Goal: Task Accomplishment & Management: Manage account settings

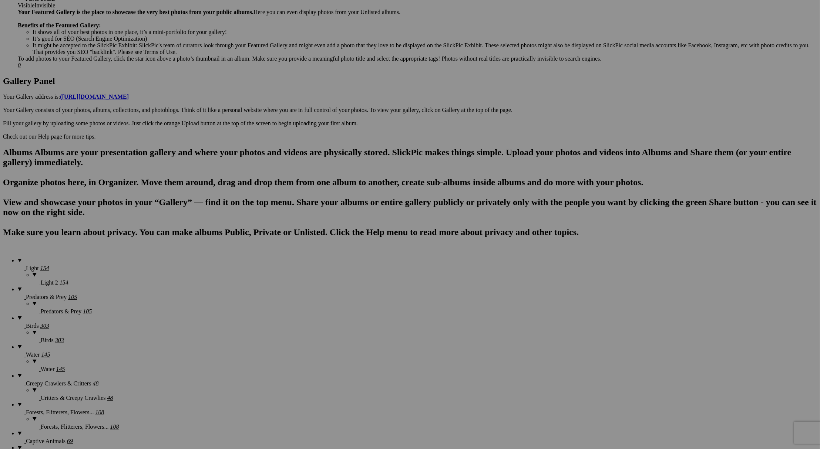
scroll to position [370, 0]
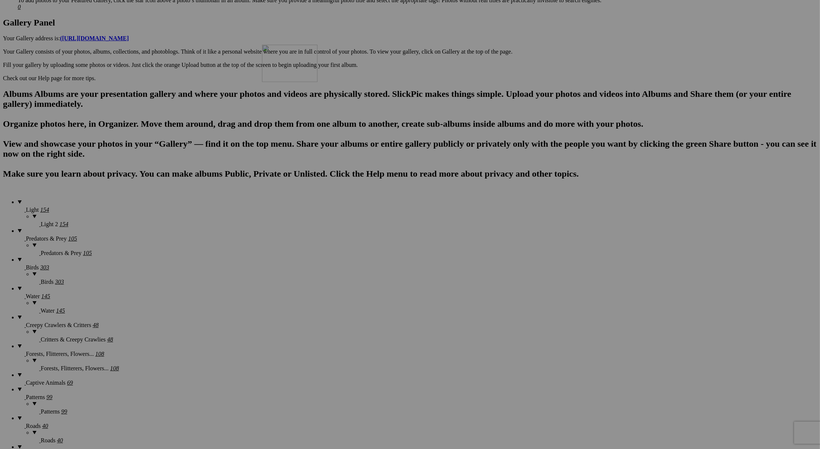
drag, startPoint x: 670, startPoint y: 319, endPoint x: 368, endPoint y: 109, distance: 367.6
click at [350, 130] on img at bounding box center [337, 128] width 55 height 28
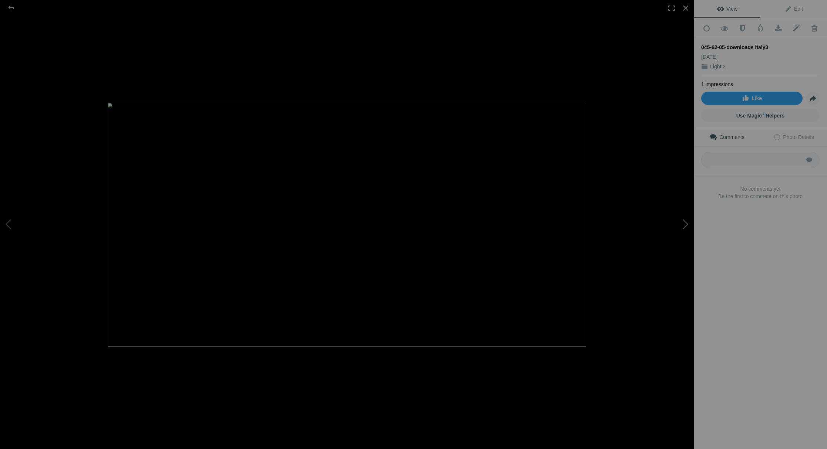
click at [687, 224] on button at bounding box center [665, 225] width 55 height 162
click at [4, 219] on button at bounding box center [27, 225] width 55 height 162
click at [5, 232] on button at bounding box center [27, 225] width 55 height 162
click at [8, 226] on button at bounding box center [27, 225] width 55 height 162
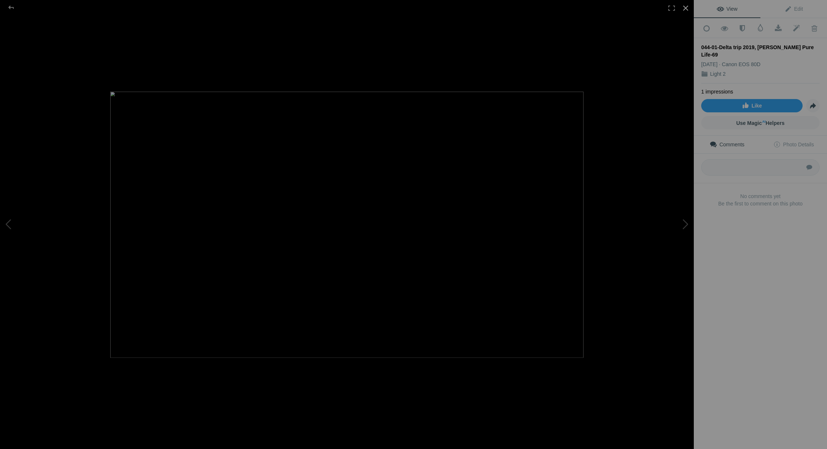
click at [687, 7] on div at bounding box center [685, 8] width 16 height 16
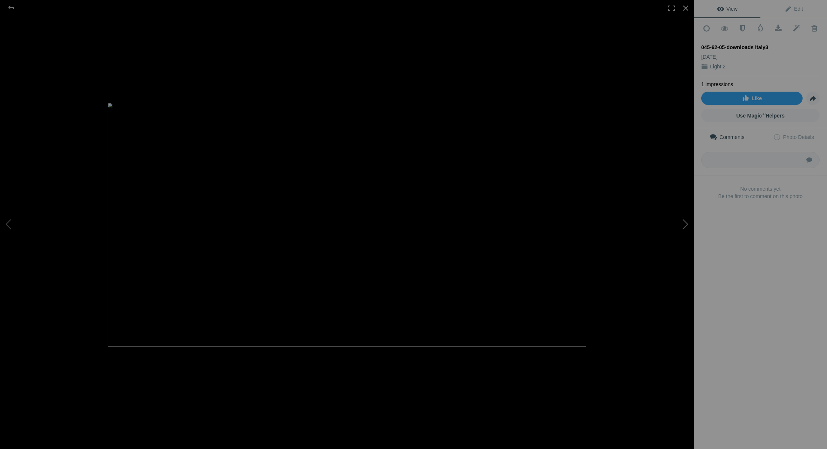
click at [685, 223] on button at bounding box center [665, 225] width 55 height 162
click at [6, 210] on button at bounding box center [27, 225] width 55 height 162
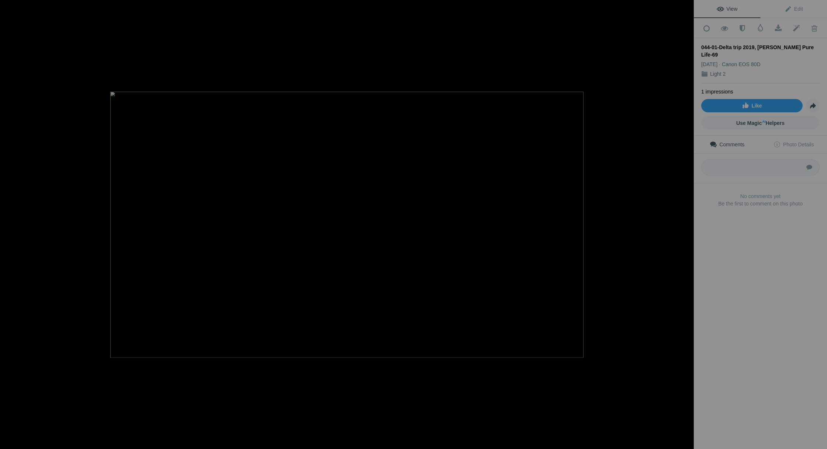
click at [6, 210] on button at bounding box center [27, 225] width 55 height 162
click at [685, 4] on div at bounding box center [685, 8] width 16 height 16
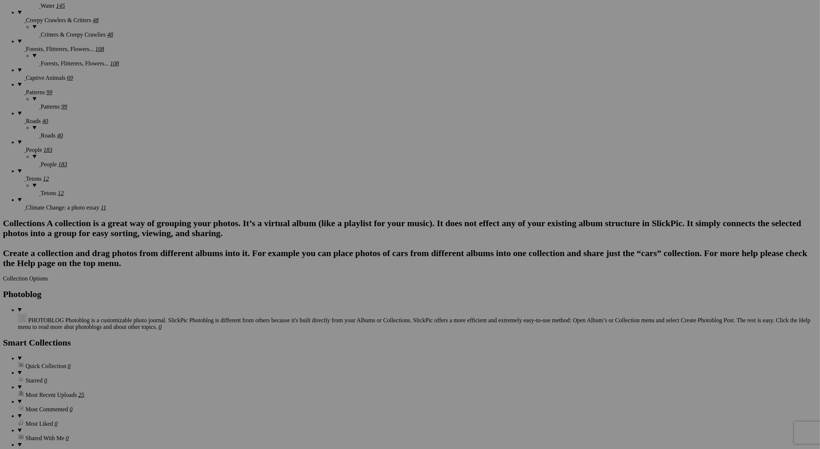
scroll to position [694, 0]
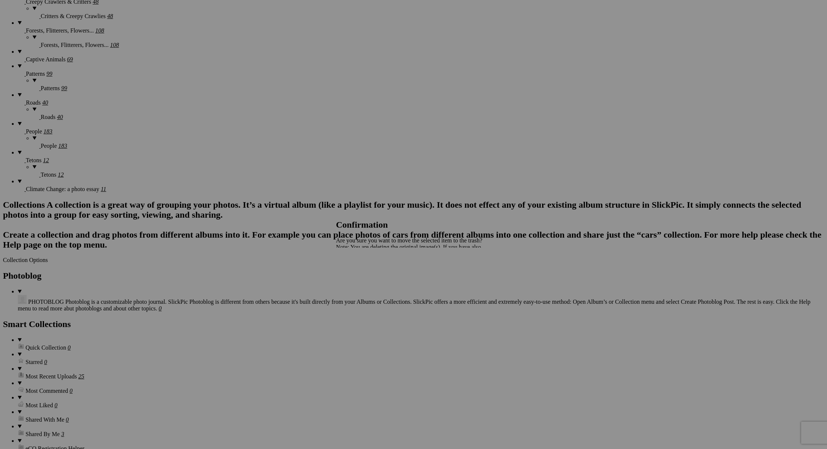
click at [361, 271] on span "Yes" at bounding box center [356, 273] width 9 height 6
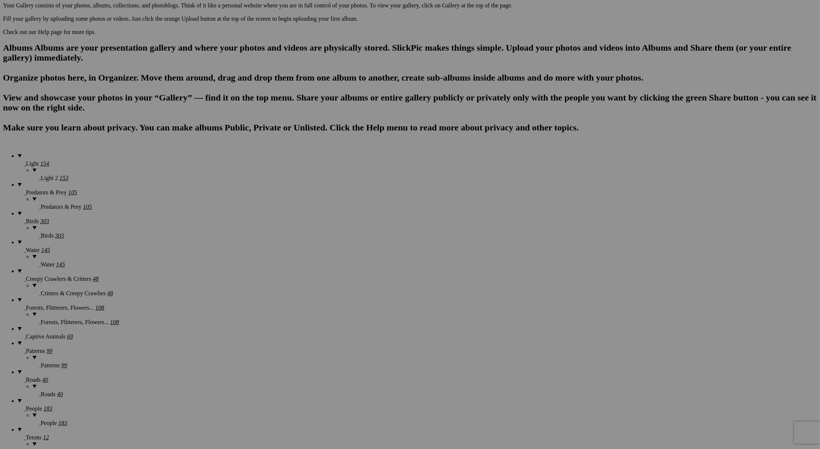
scroll to position [324, 0]
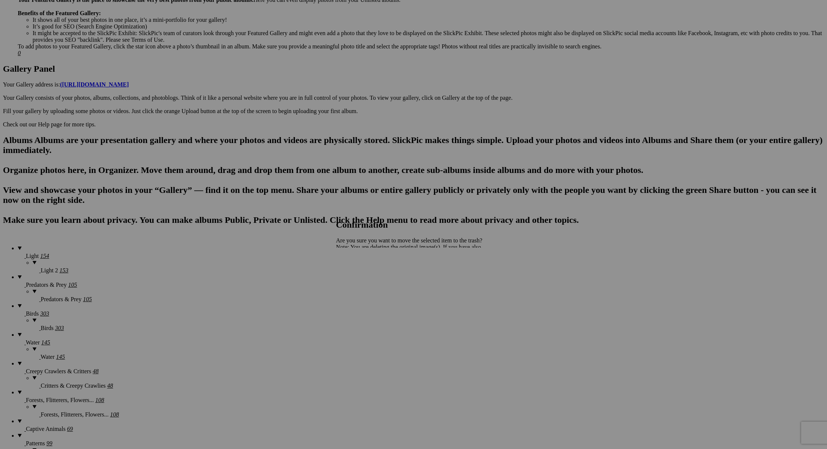
click at [361, 273] on span "Yes" at bounding box center [356, 273] width 9 height 6
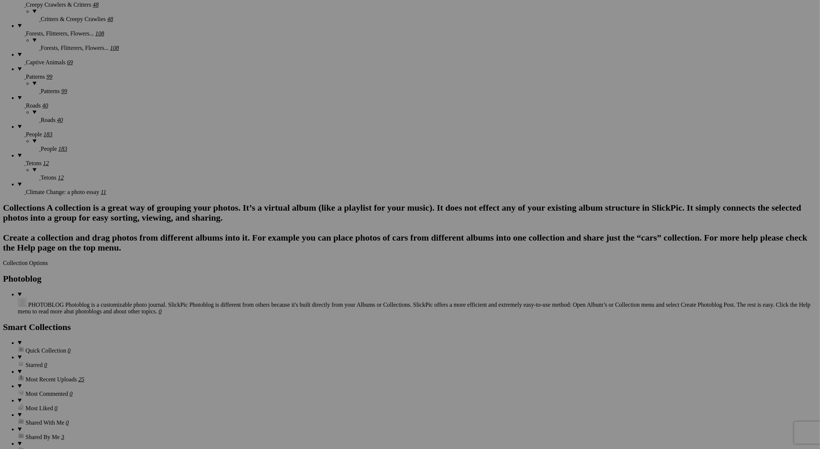
scroll to position [740, 0]
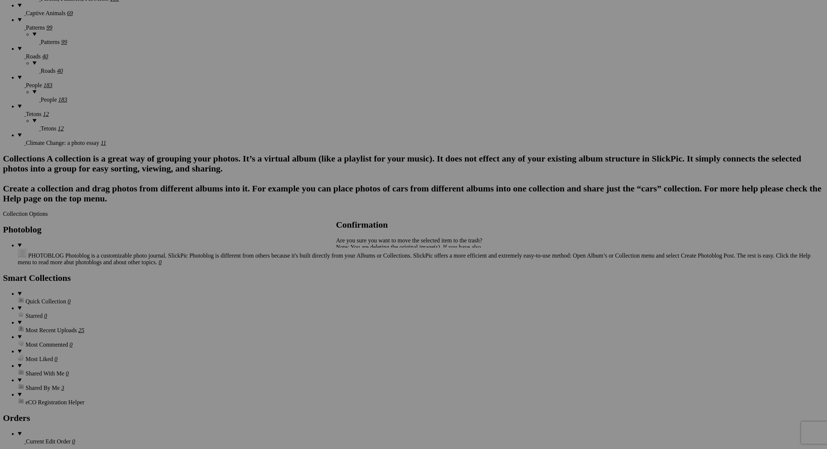
click at [361, 272] on span "Yes" at bounding box center [356, 273] width 9 height 6
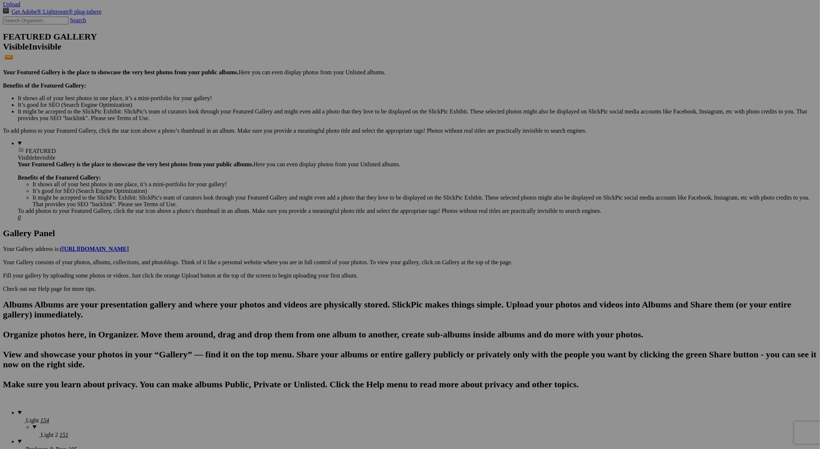
scroll to position [0, 0]
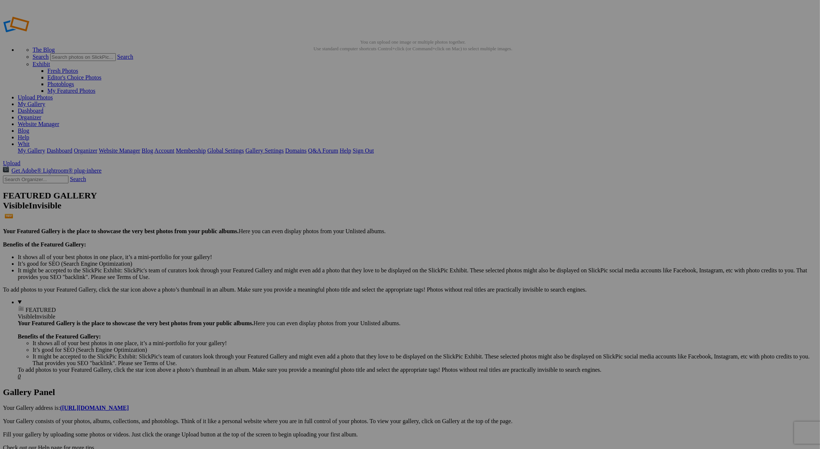
drag, startPoint x: 734, startPoint y: 115, endPoint x: 705, endPoint y: 368, distance: 255.1
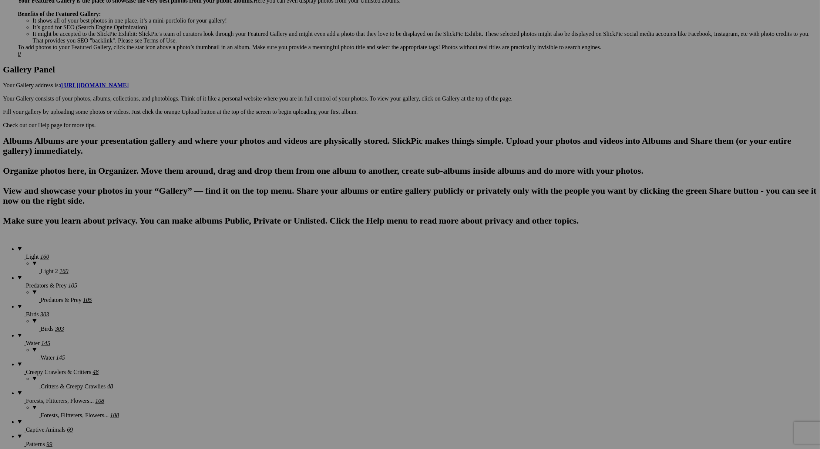
scroll to position [324, 0]
drag, startPoint x: 735, startPoint y: 76, endPoint x: 714, endPoint y: 401, distance: 325.4
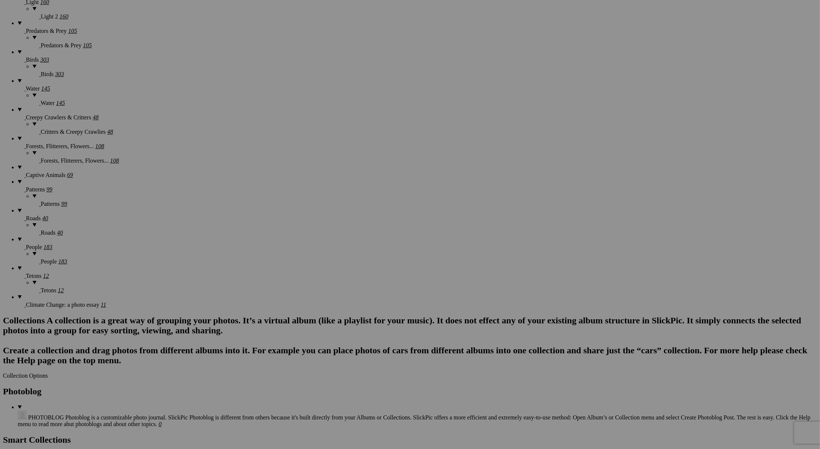
scroll to position [601, 0]
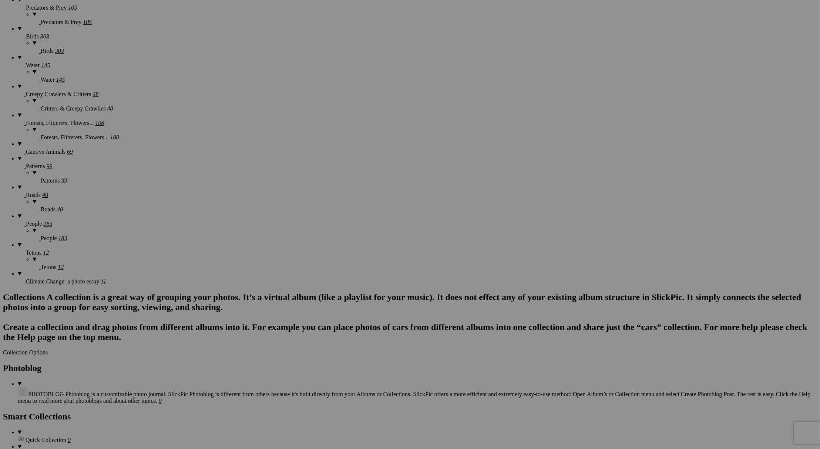
drag, startPoint x: 737, startPoint y: 92, endPoint x: 715, endPoint y: 373, distance: 281.6
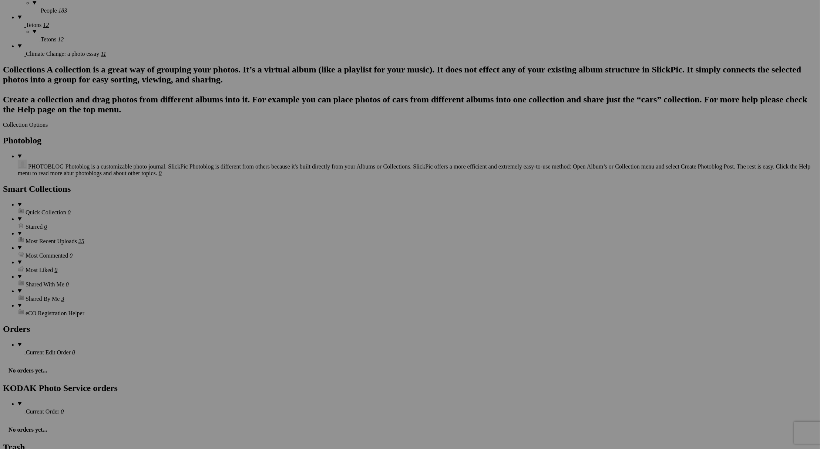
scroll to position [879, 0]
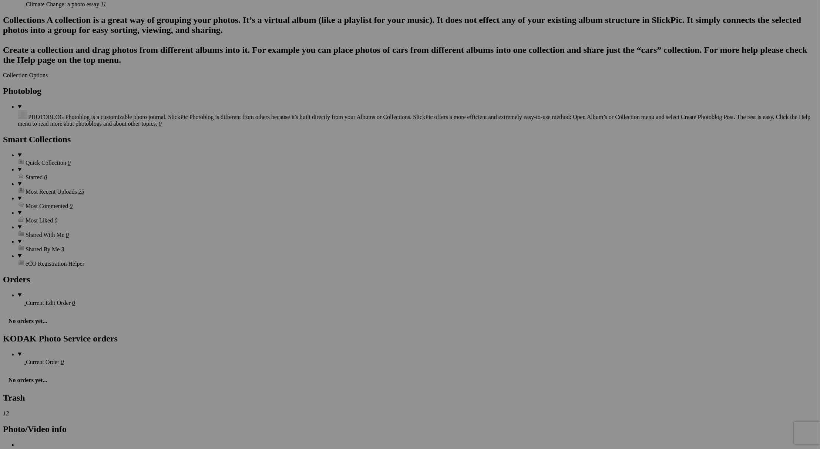
drag, startPoint x: 739, startPoint y: 83, endPoint x: 712, endPoint y: 372, distance: 290.1
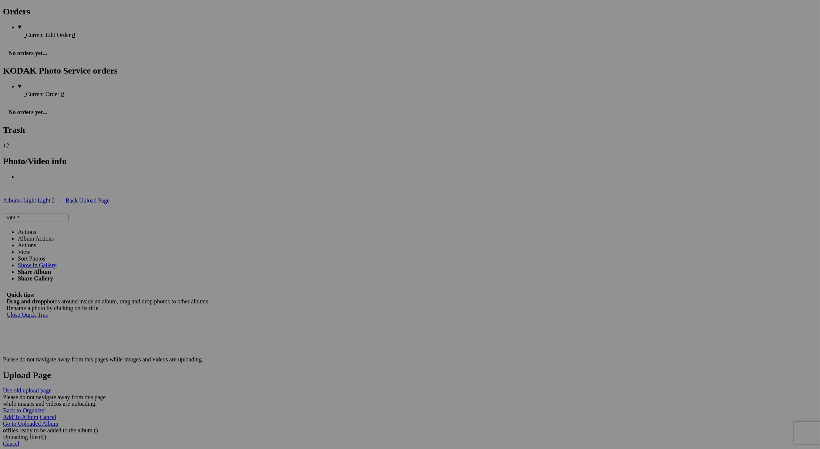
scroll to position [1156, 0]
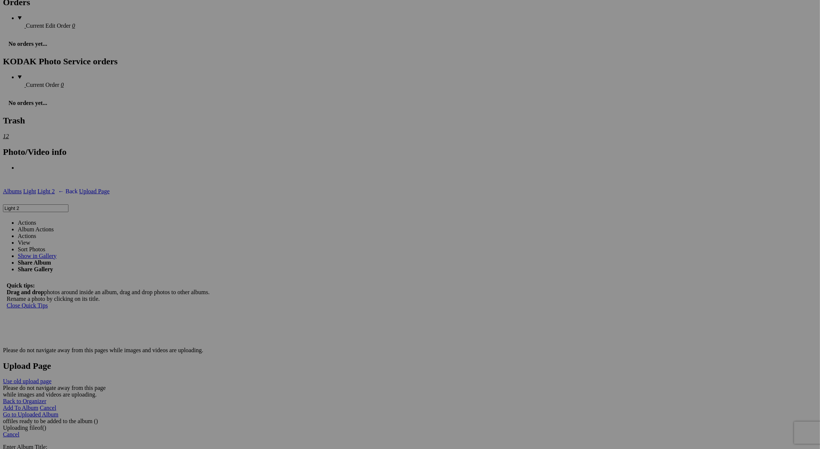
drag, startPoint x: 735, startPoint y: 178, endPoint x: 707, endPoint y: 405, distance: 229.0
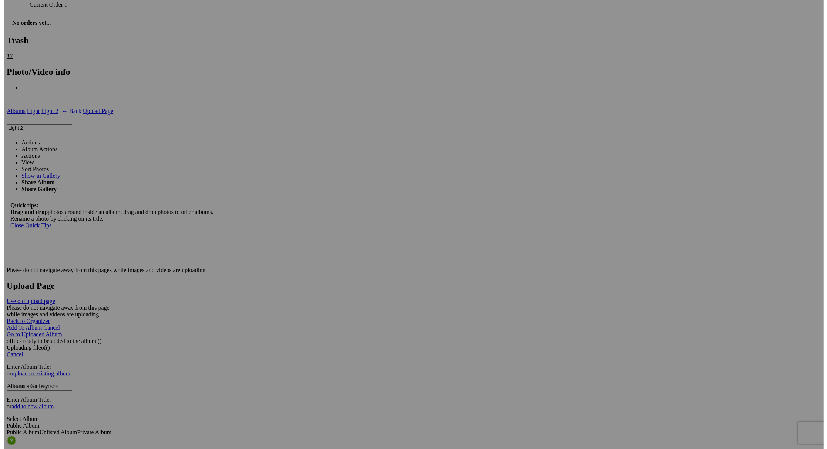
scroll to position [1260, 0]
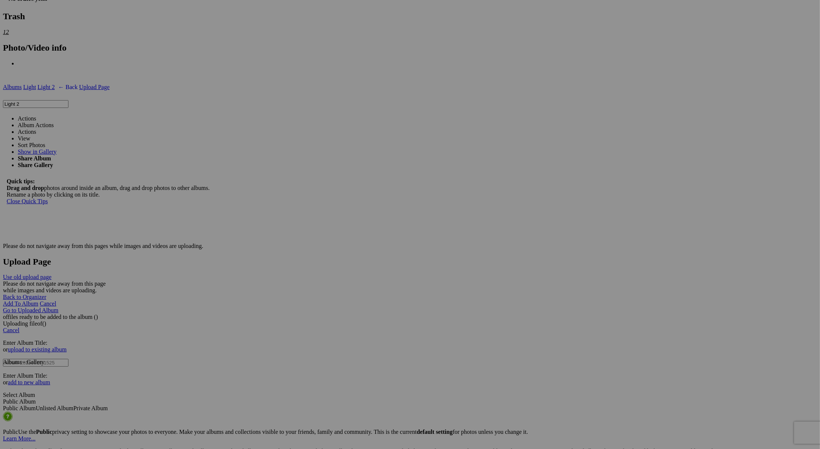
click at [270, 278] on img at bounding box center [271, 270] width 37 height 55
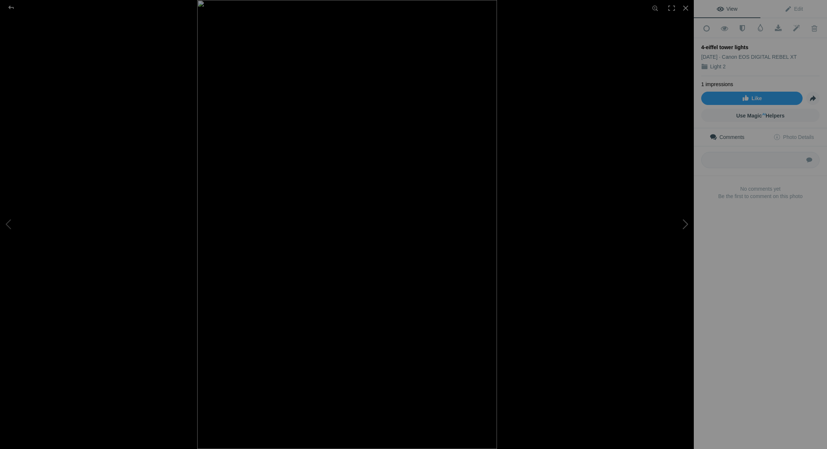
click at [683, 222] on button at bounding box center [665, 225] width 55 height 162
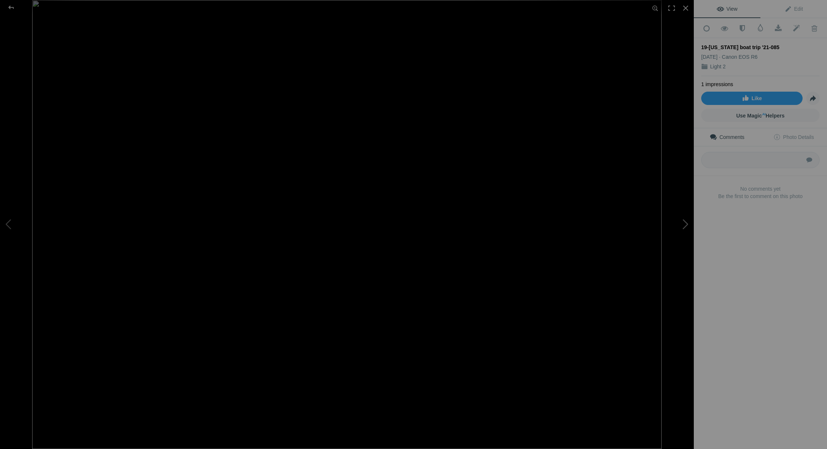
click at [683, 222] on button at bounding box center [665, 225] width 55 height 162
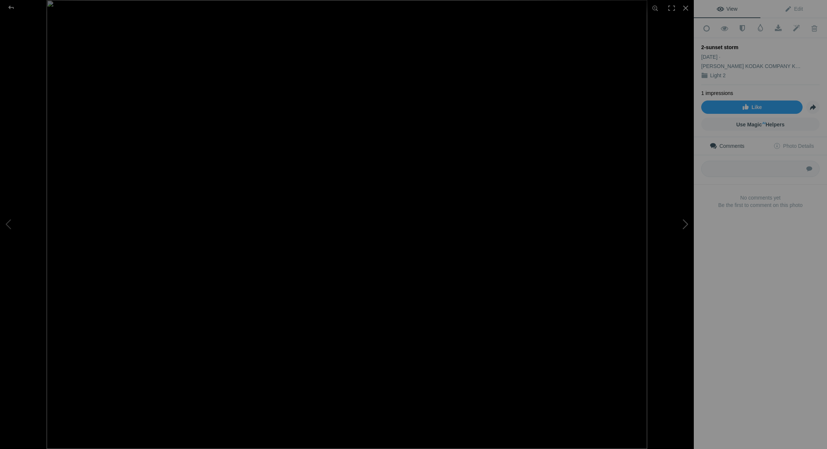
click at [683, 222] on button at bounding box center [665, 225] width 55 height 162
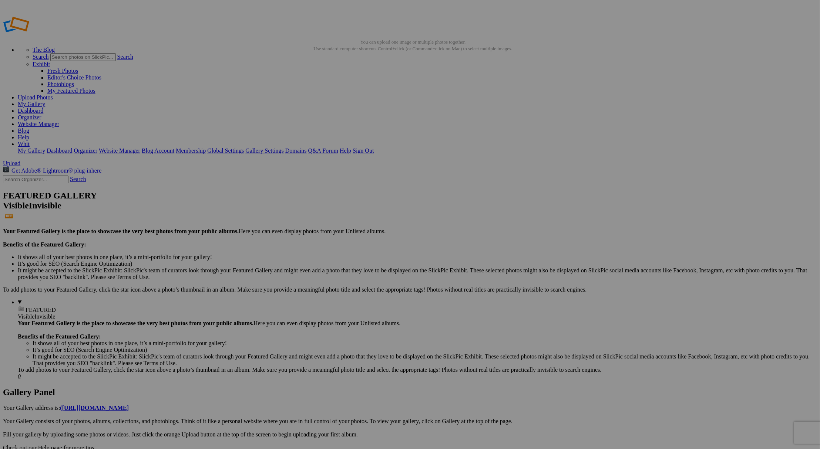
click at [41, 114] on link "Organizer" at bounding box center [30, 117] width 24 height 6
drag, startPoint x: 213, startPoint y: 108, endPoint x: 453, endPoint y: 87, distance: 240.6
drag, startPoint x: 479, startPoint y: 114, endPoint x: 584, endPoint y: 81, distance: 110.0
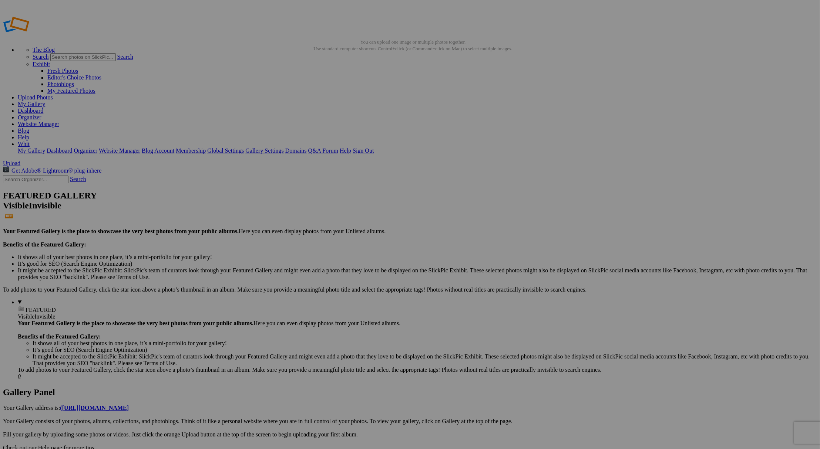
drag, startPoint x: 152, startPoint y: 112, endPoint x: 228, endPoint y: 160, distance: 89.6
drag, startPoint x: 230, startPoint y: 195, endPoint x: 277, endPoint y: 185, distance: 47.9
drag, startPoint x: 158, startPoint y: 105, endPoint x: 356, endPoint y: 95, distance: 198.1
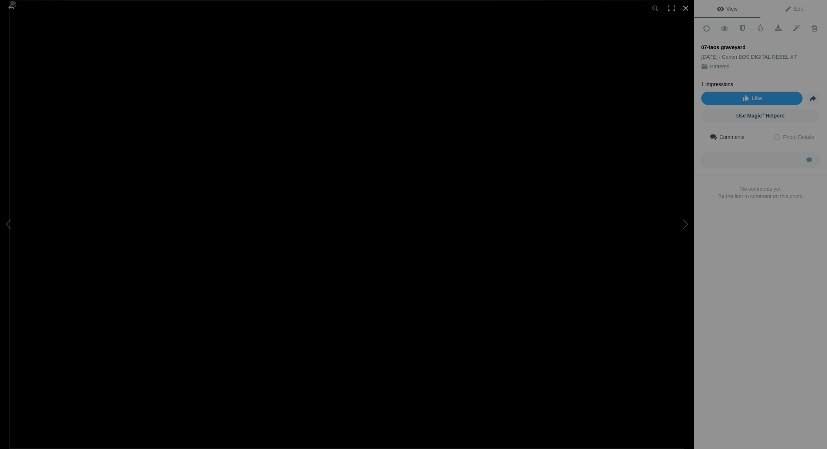
click at [687, 6] on div at bounding box center [685, 8] width 16 height 16
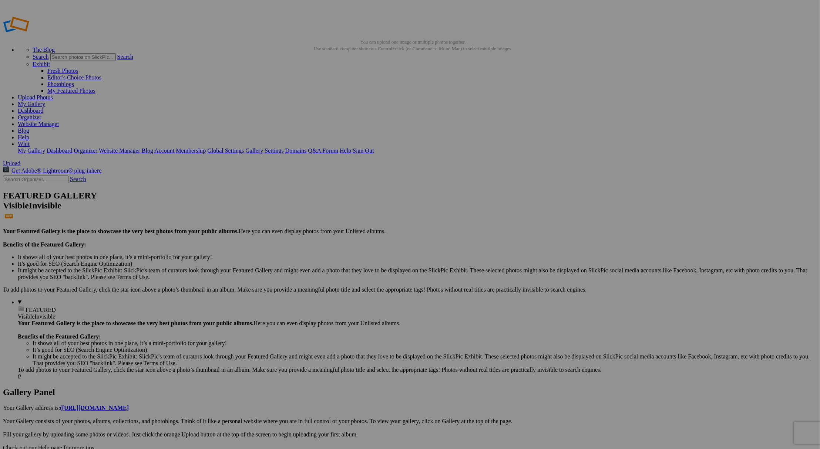
drag, startPoint x: 282, startPoint y: 294, endPoint x: 318, endPoint y: 377, distance: 90.4
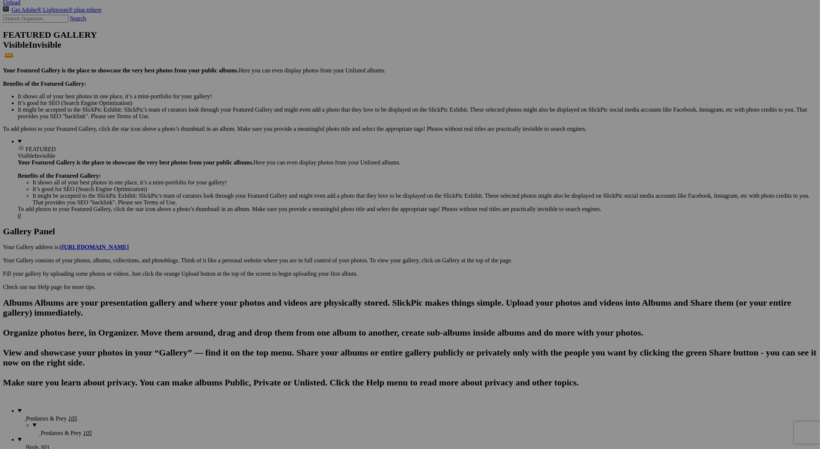
scroll to position [185, 0]
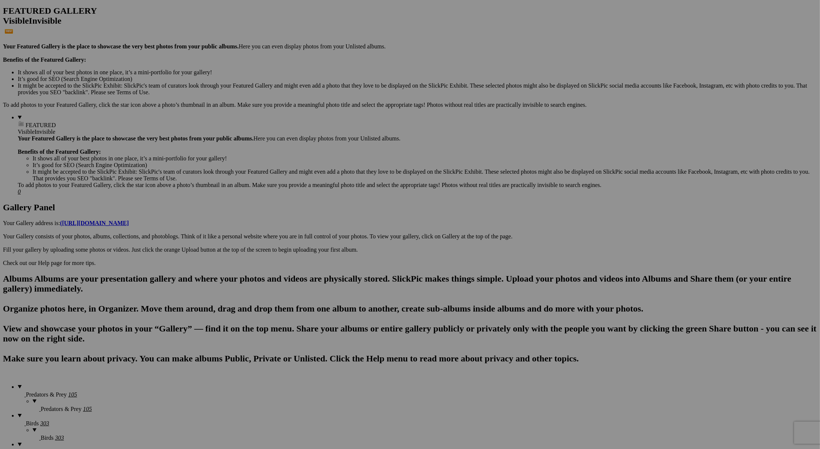
drag, startPoint x: 292, startPoint y: 122, endPoint x: 119, endPoint y: 381, distance: 311.3
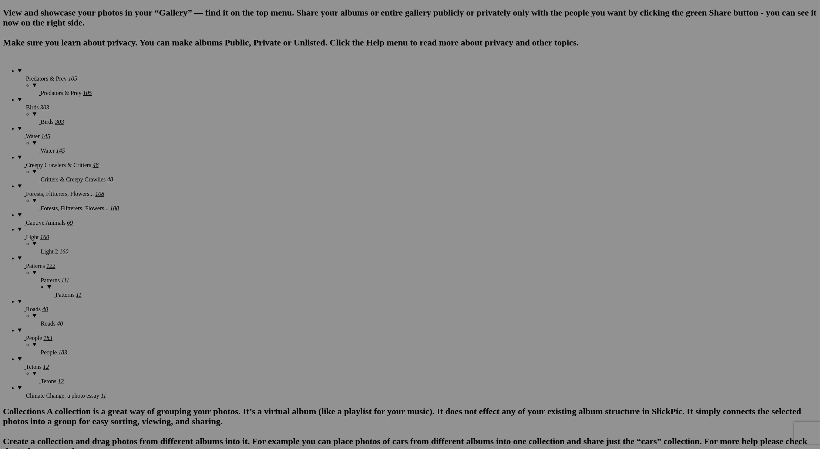
scroll to position [462, 0]
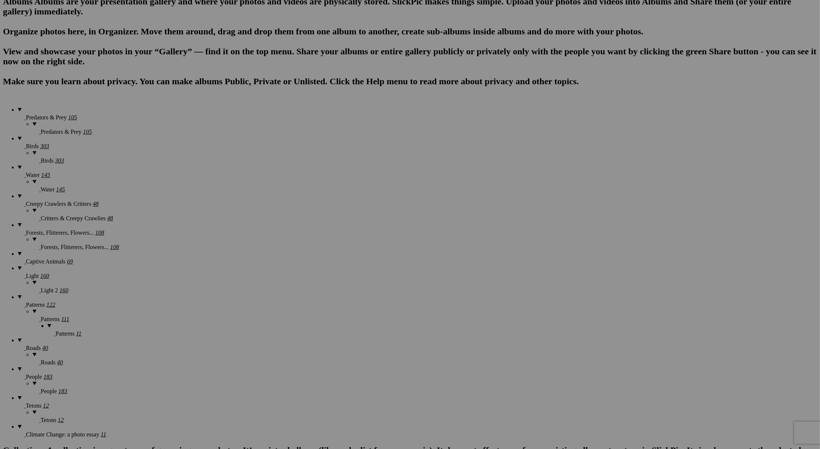
drag, startPoint x: 138, startPoint y: 114, endPoint x: 119, endPoint y: 369, distance: 256.3
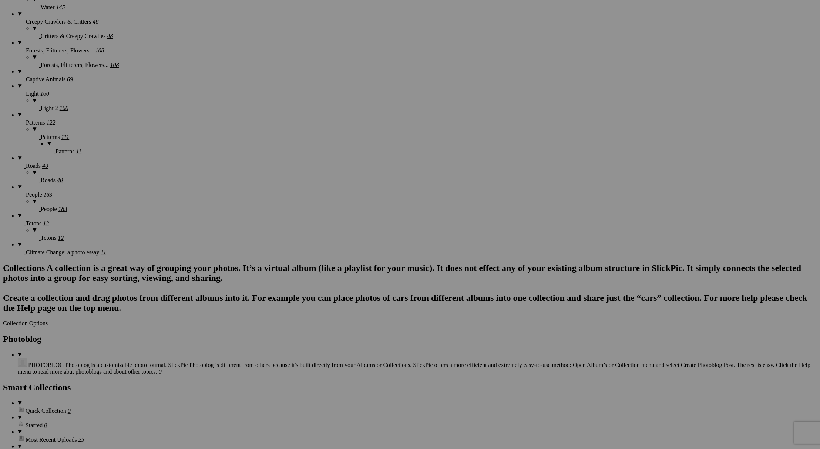
scroll to position [694, 0]
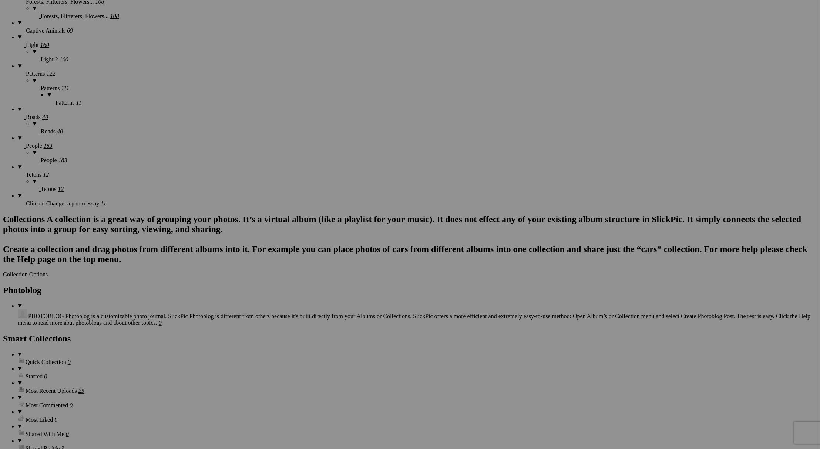
drag, startPoint x: 737, startPoint y: 86, endPoint x: 712, endPoint y: 339, distance: 254.2
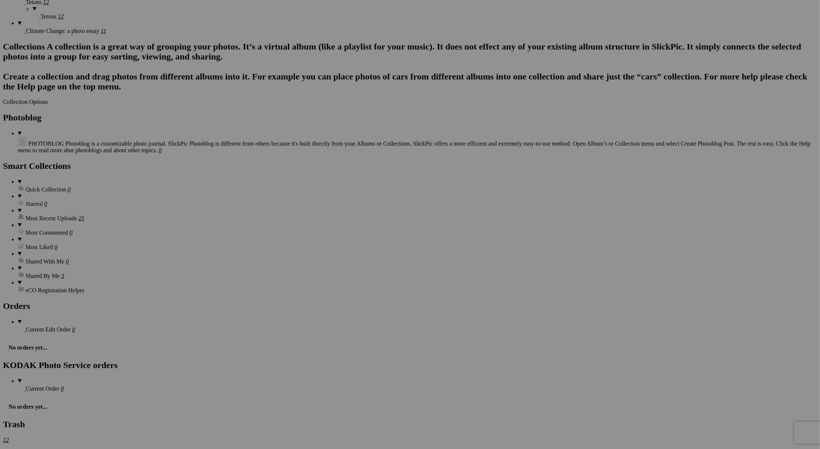
scroll to position [879, 0]
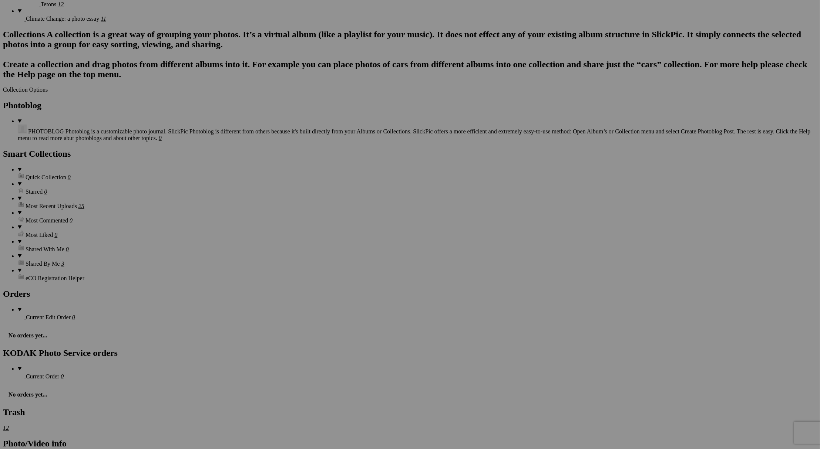
drag, startPoint x: 674, startPoint y: 174, endPoint x: 250, endPoint y: 341, distance: 456.3
drag, startPoint x: 727, startPoint y: 175, endPoint x: 232, endPoint y: 337, distance: 520.7
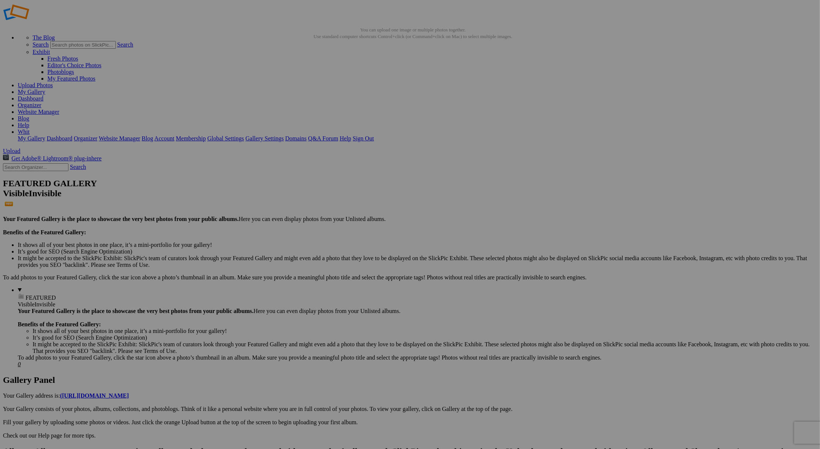
scroll to position [0, 0]
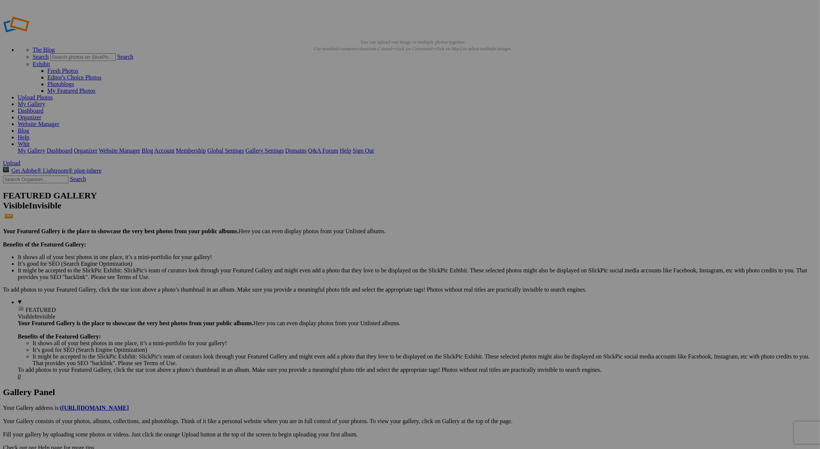
click at [45, 101] on link "My Gallery" at bounding box center [31, 104] width 27 height 6
